Goal: Task Accomplishment & Management: Use online tool/utility

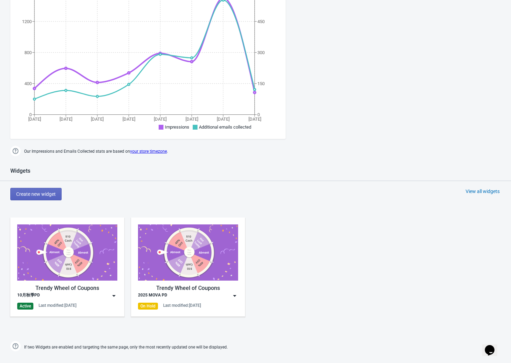
scroll to position [135, 0]
click at [69, 251] on img at bounding box center [67, 252] width 100 height 56
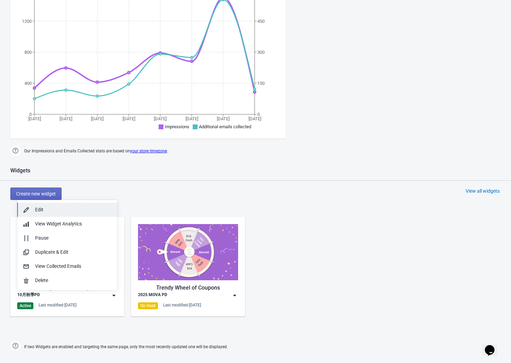
click at [60, 212] on div "Edit" at bounding box center [73, 209] width 77 height 7
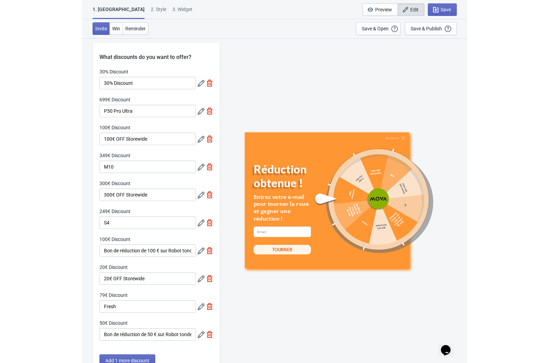
scroll to position [4, 0]
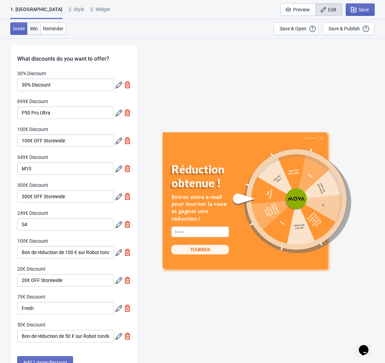
click at [33, 27] on span "Win" at bounding box center [34, 29] width 8 height 6
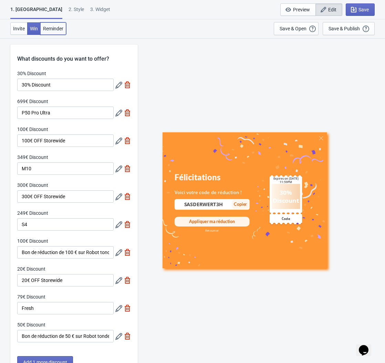
click at [50, 28] on span "Reminder" at bounding box center [53, 29] width 20 height 6
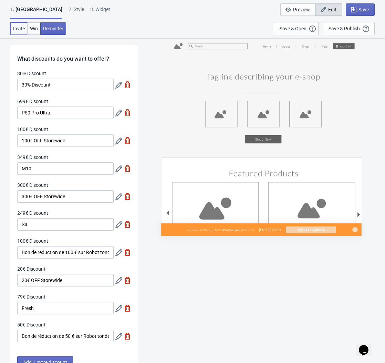
click at [27, 30] on button "Invite" at bounding box center [18, 28] width 17 height 12
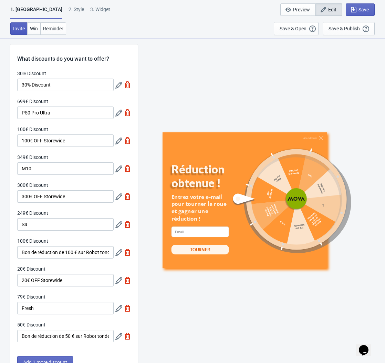
click at [13, 30] on span "Invite" at bounding box center [19, 29] width 12 height 6
click at [29, 29] on button "Win" at bounding box center [33, 28] width 13 height 12
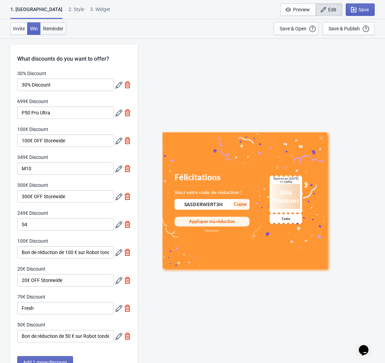
click at [63, 29] on span "Reminder" at bounding box center [53, 29] width 20 height 6
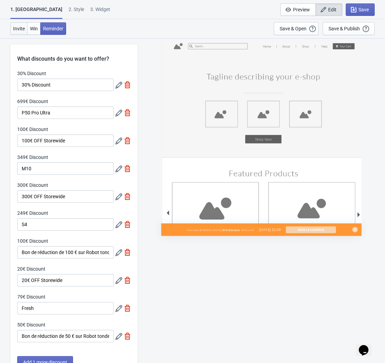
click at [22, 28] on span "Invite" at bounding box center [19, 29] width 12 height 6
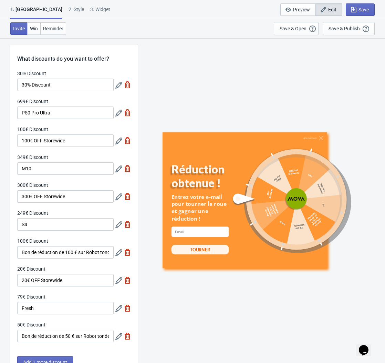
click at [41, 35] on div "Invite Win Reminder" at bounding box center [38, 28] width 56 height 13
click at [38, 32] on button "Win" at bounding box center [33, 28] width 13 height 12
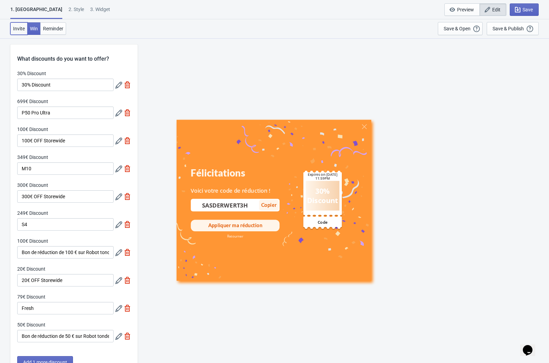
click at [19, 32] on button "Invite" at bounding box center [18, 28] width 17 height 12
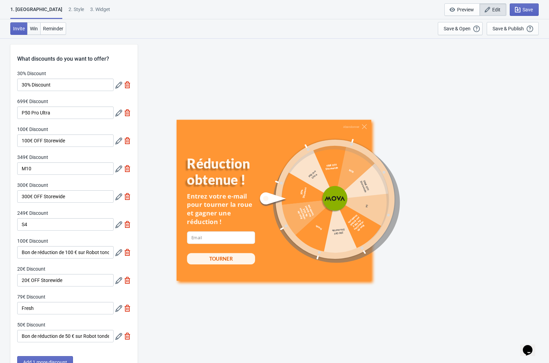
click at [34, 32] on button "Win" at bounding box center [33, 28] width 13 height 12
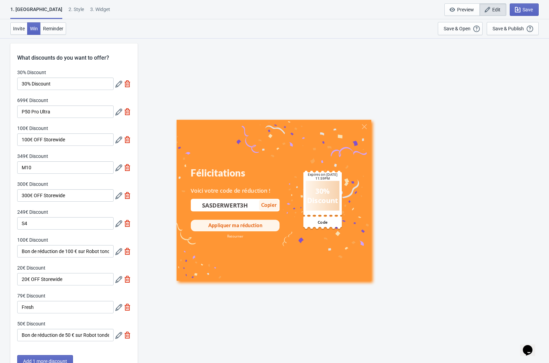
scroll to position [5, 0]
click at [118, 197] on icon at bounding box center [118, 195] width 7 height 7
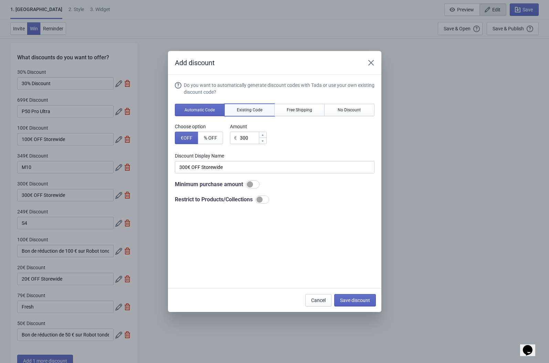
click at [261, 110] on span "Existing Code" at bounding box center [249, 110] width 25 height 6
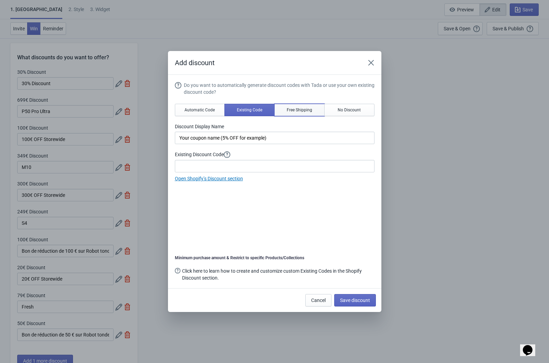
click at [293, 108] on span "Free Shipping" at bounding box center [299, 110] width 25 height 6
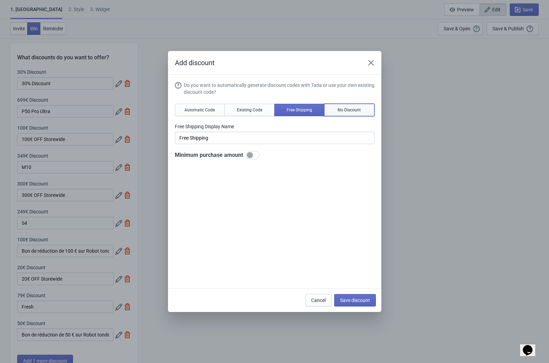
click at [333, 109] on button "No Discount" at bounding box center [349, 110] width 50 height 12
type input "Better luck next time"
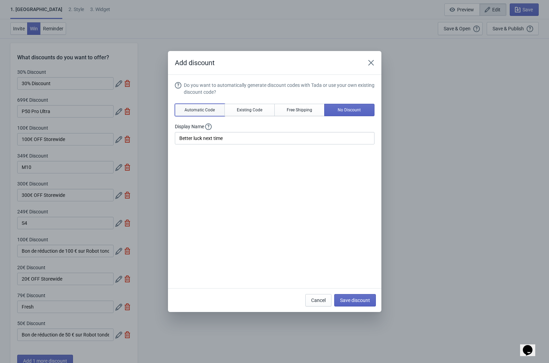
click at [206, 108] on span "Automatic Code" at bounding box center [200, 110] width 30 height 6
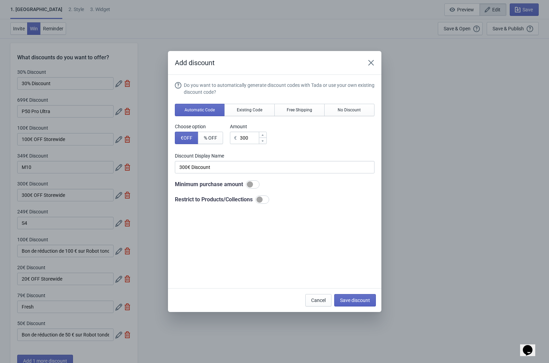
click at [310, 131] on div "Choose option € OFF % OFF Amount € 300" at bounding box center [275, 133] width 200 height 21
